Goal: Task Accomplishment & Management: Use online tool/utility

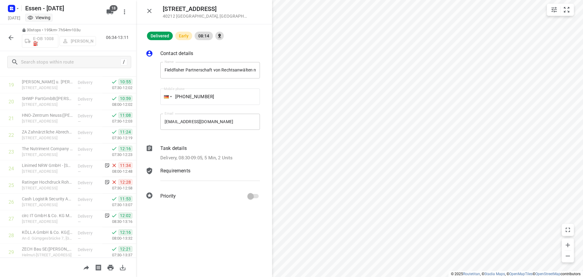
scroll to position [364, 0]
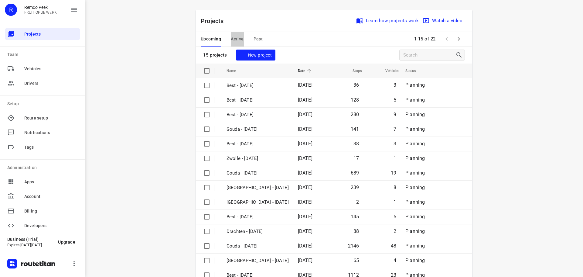
click at [236, 38] on span "Active" at bounding box center [237, 39] width 13 height 8
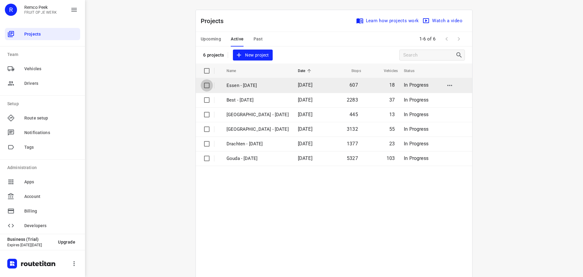
click at [204, 85] on input "checkbox" at bounding box center [207, 85] width 12 height 12
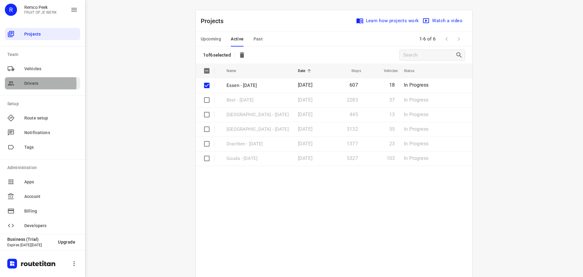
click at [32, 83] on span "Drivers" at bounding box center [50, 83] width 53 height 6
click at [244, 85] on p "Essen - [DATE]" at bounding box center [258, 85] width 62 height 7
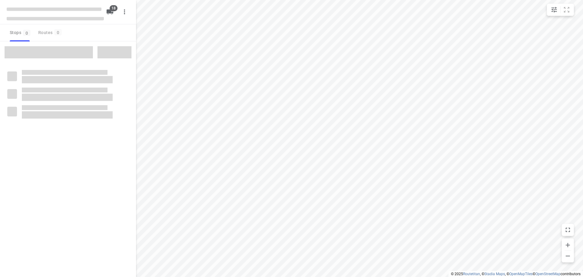
checkbox input "true"
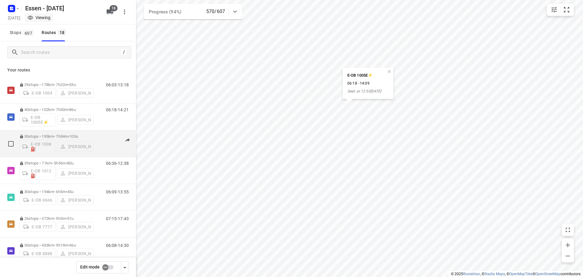
click at [73, 143] on div "E-OB 1008⛽️ [PERSON_NAME]" at bounding box center [56, 145] width 74 height 15
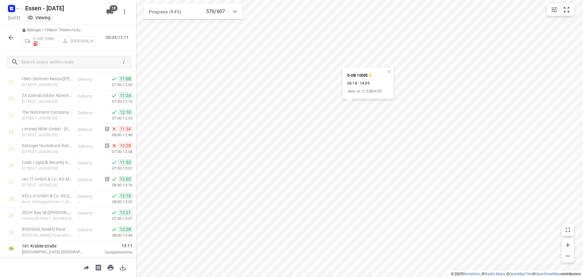
scroll to position [363, 0]
click at [12, 38] on icon "button" at bounding box center [11, 37] width 5 height 5
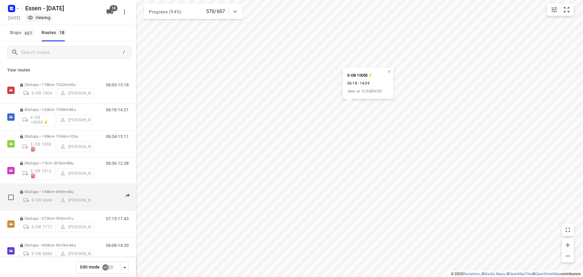
click at [26, 194] on div "E-OB 6666 [PERSON_NAME]" at bounding box center [56, 199] width 74 height 11
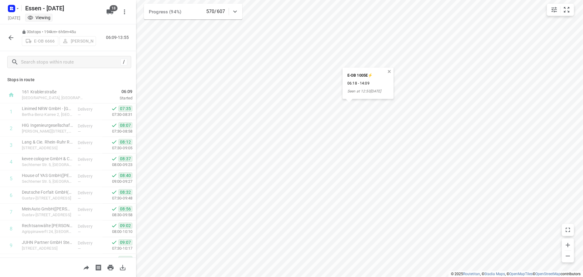
click at [388, 72] on button "button" at bounding box center [389, 71] width 5 height 5
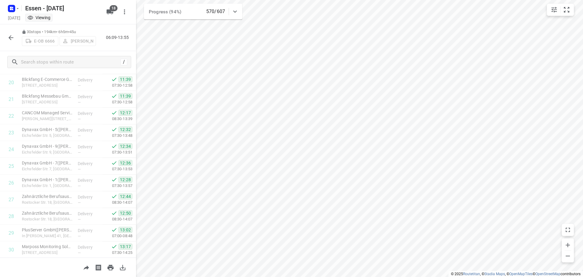
scroll to position [354, 0]
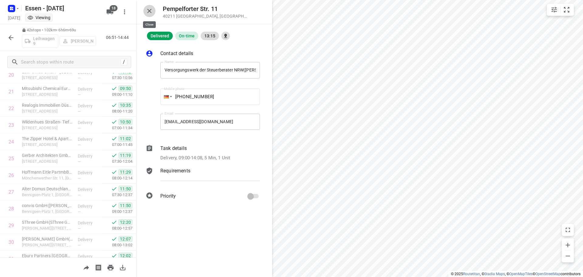
click at [149, 9] on icon "button" at bounding box center [149, 10] width 7 height 7
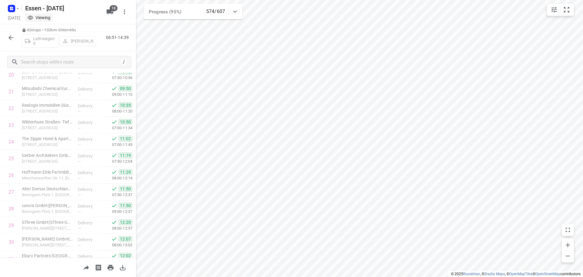
click at [12, 36] on icon "button" at bounding box center [10, 37] width 7 height 7
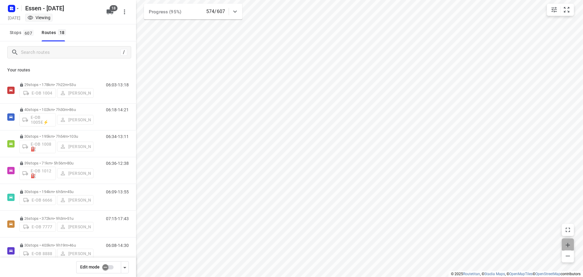
click at [568, 242] on icon "button" at bounding box center [567, 244] width 7 height 7
click at [567, 245] on icon "button" at bounding box center [568, 245] width 4 height 4
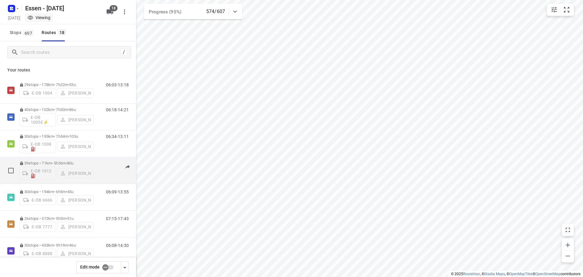
click at [110, 170] on div "06:36-12:38" at bounding box center [113, 172] width 30 height 22
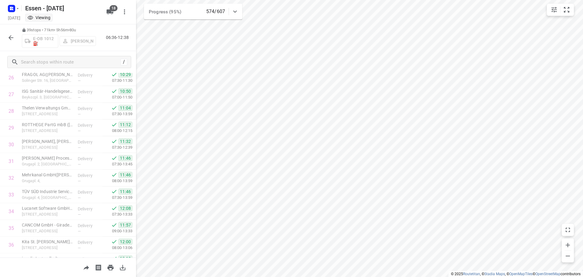
scroll to position [457, 0]
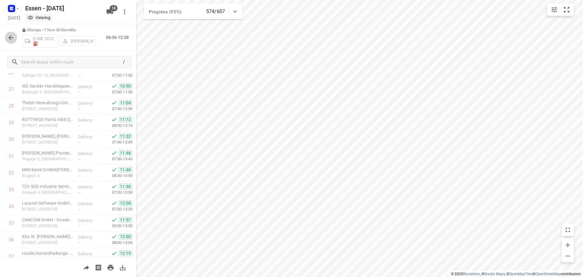
click at [14, 38] on icon "button" at bounding box center [10, 37] width 7 height 7
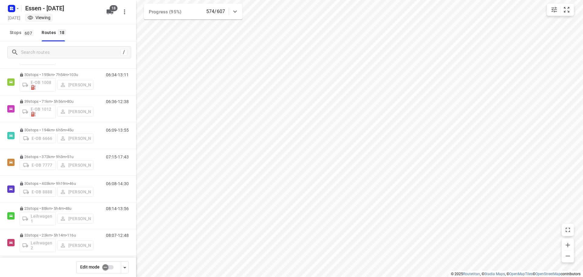
scroll to position [63, 0]
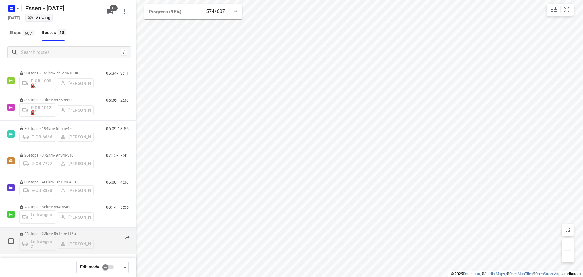
click at [67, 232] on p "33 stops • 23km • 5h14m • [DATE]" at bounding box center [56, 233] width 74 height 5
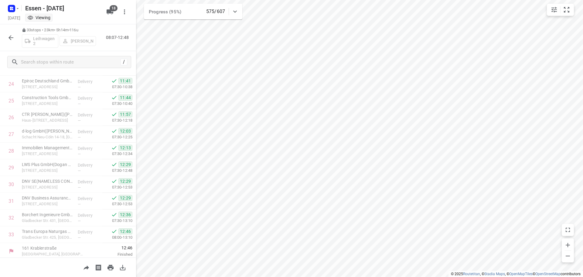
scroll to position [414, 0]
click at [10, 36] on icon "button" at bounding box center [10, 37] width 7 height 7
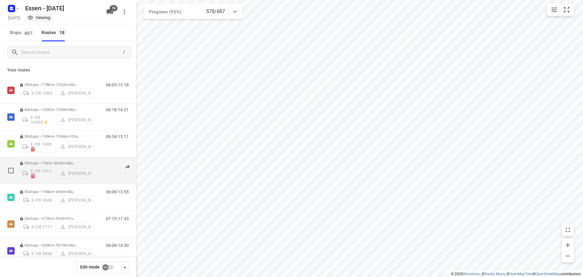
click at [115, 166] on div "06:36-12:38" at bounding box center [113, 172] width 30 height 22
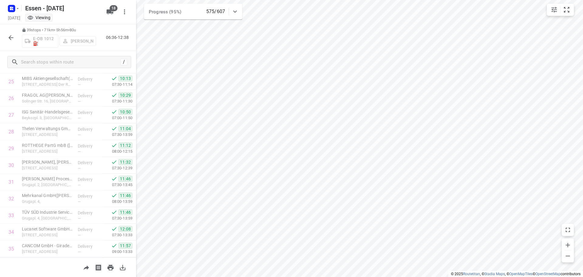
scroll to position [437, 0]
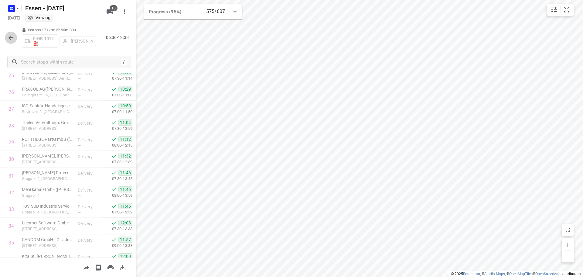
click at [12, 37] on icon "button" at bounding box center [11, 37] width 5 height 5
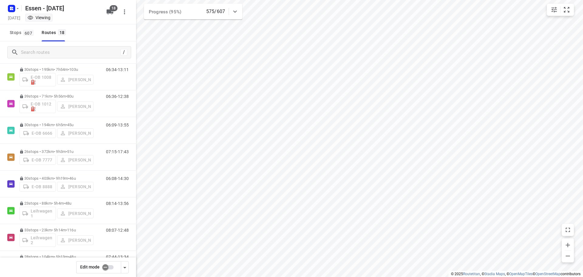
scroll to position [77, 0]
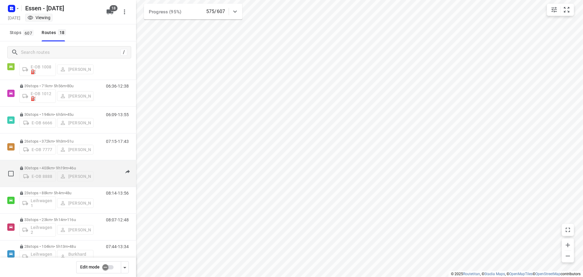
click at [87, 174] on div "E-OB 8888 [PERSON_NAME]" at bounding box center [56, 175] width 74 height 11
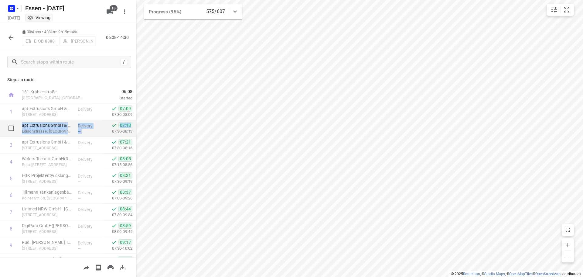
drag, startPoint x: 129, startPoint y: 118, endPoint x: 129, endPoint y: 126, distance: 8.5
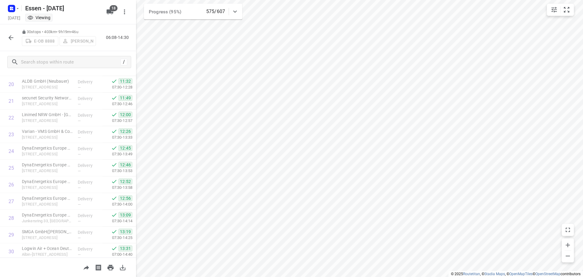
scroll to position [364, 0]
click at [11, 39] on icon "button" at bounding box center [10, 37] width 7 height 7
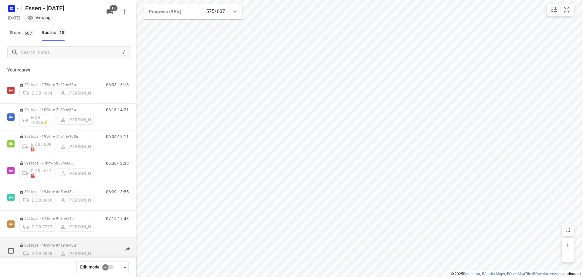
click at [93, 247] on div "E-OB 8888 [PERSON_NAME]" at bounding box center [56, 252] width 74 height 11
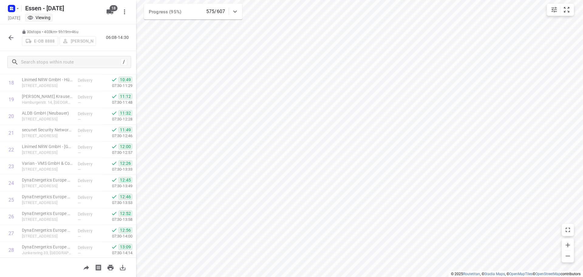
scroll to position [315, 0]
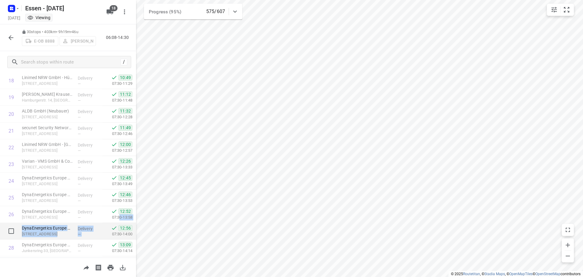
drag, startPoint x: 114, startPoint y: 220, endPoint x: 114, endPoint y: 224, distance: 3.3
click at [114, 224] on div "161 Krablerstraße [GEOGRAPHIC_DATA], [GEOGRAPHIC_DATA] 06:08 Started 1 apt Extr…" at bounding box center [68, 39] width 136 height 534
click at [12, 38] on icon "button" at bounding box center [11, 37] width 5 height 5
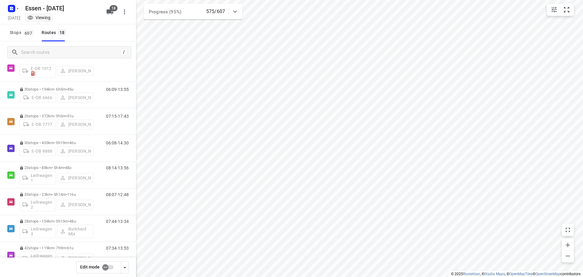
scroll to position [107, 0]
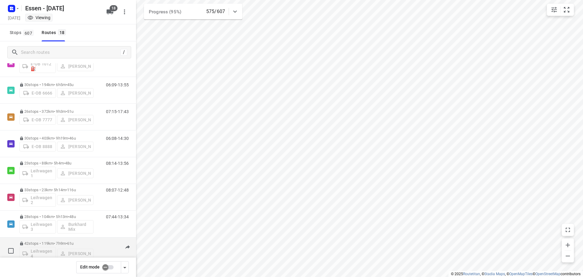
click at [98, 251] on div "07:34-13:53" at bounding box center [113, 252] width 30 height 22
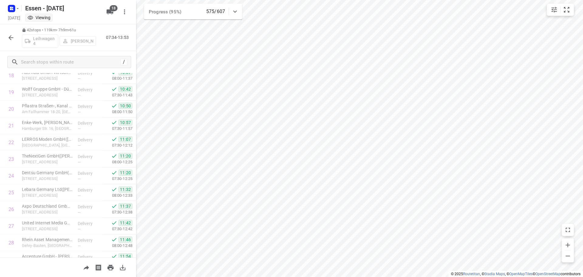
scroll to position [322, 0]
click at [11, 40] on icon "button" at bounding box center [10, 37] width 7 height 7
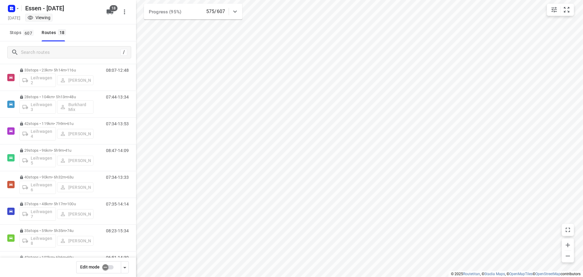
scroll to position [230, 0]
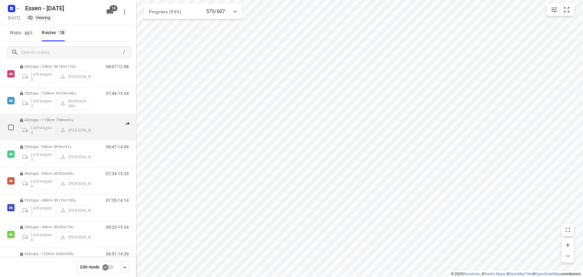
click at [104, 128] on div "07:34-13:53" at bounding box center [113, 129] width 30 height 22
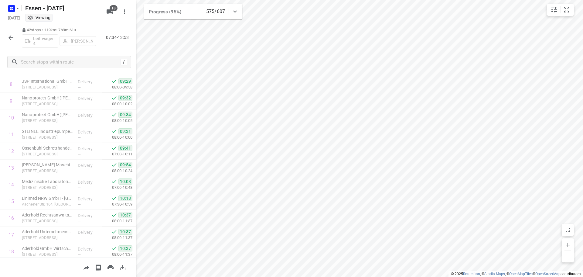
scroll to position [150, 0]
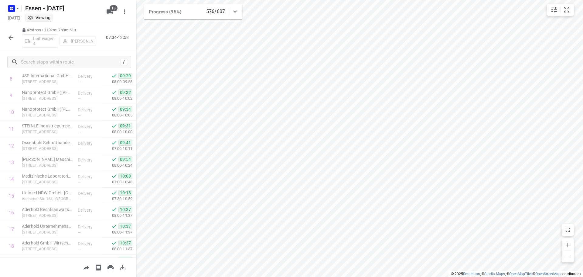
click at [12, 39] on icon "button" at bounding box center [10, 37] width 7 height 7
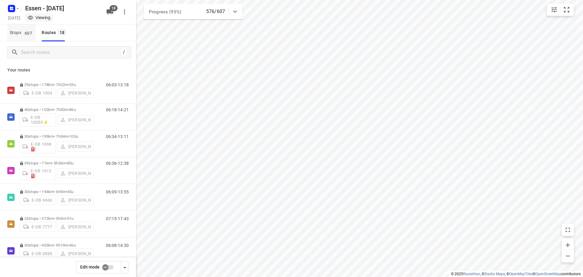
click at [29, 32] on span "607" at bounding box center [28, 33] width 11 height 6
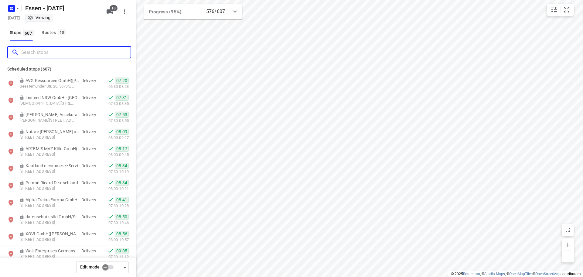
click at [47, 55] on input "Search stops" at bounding box center [75, 52] width 109 height 9
type input "d"
click at [51, 25] on button "Routes 18" at bounding box center [53, 32] width 29 height 17
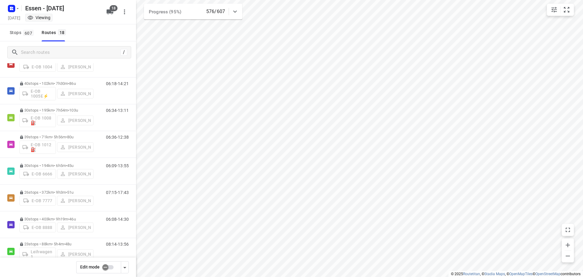
scroll to position [27, 0]
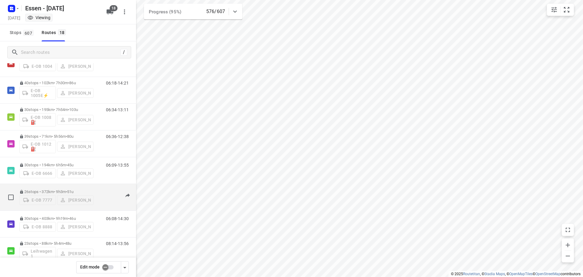
click at [81, 191] on p "26 stops • 372km • 9h3m • [DATE]" at bounding box center [56, 191] width 74 height 5
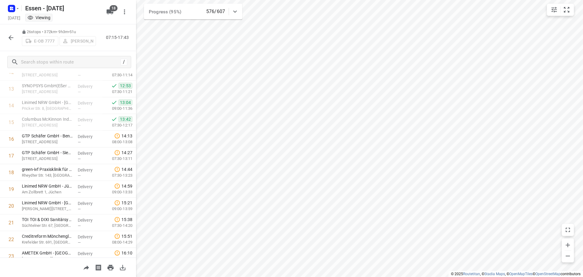
scroll to position [184, 0]
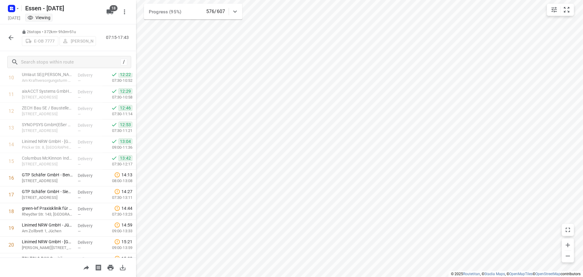
click at [4, 36] on div "26 stops • 372km • 9h3m • [DATE] E-OB 7777 [PERSON_NAME] 07:15-17:43" at bounding box center [68, 37] width 136 height 27
click at [12, 41] on icon "button" at bounding box center [10, 37] width 7 height 7
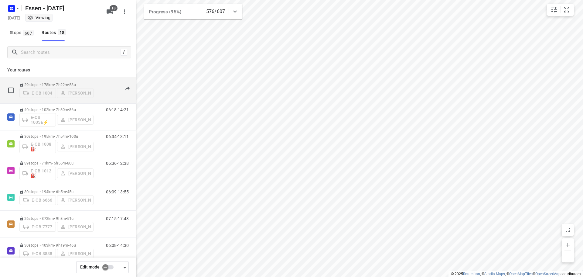
click at [76, 83] on span "53u" at bounding box center [72, 84] width 6 height 5
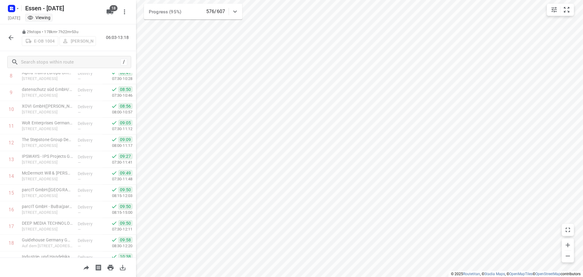
scroll to position [347, 0]
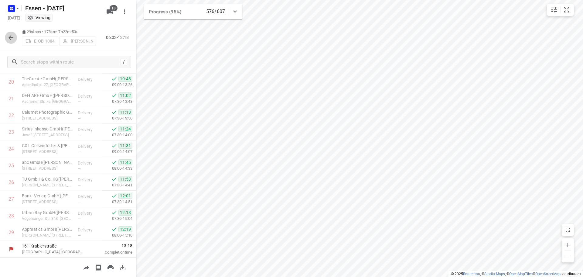
click at [11, 35] on icon "button" at bounding box center [10, 37] width 7 height 7
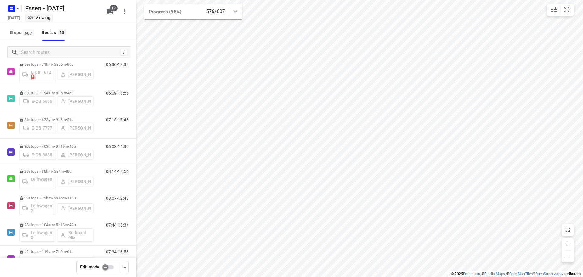
scroll to position [114, 0]
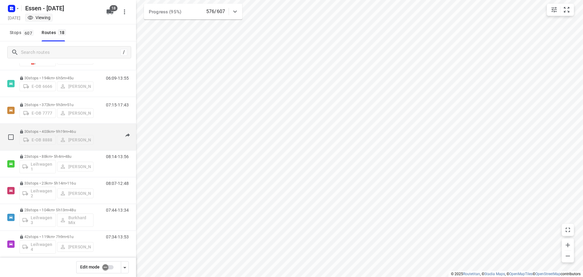
click at [86, 129] on p "30 stops • 403km • 9h19m • [DATE]" at bounding box center [56, 131] width 74 height 5
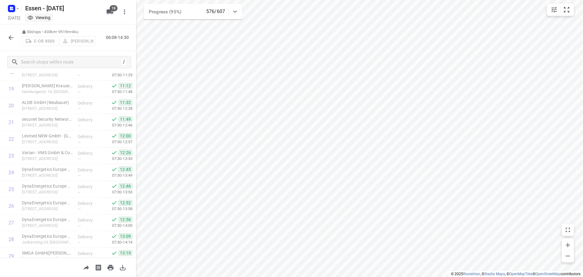
scroll to position [313, 0]
